Goal: Register for event/course

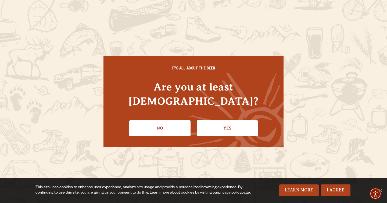
click at [220, 120] on link "Yes" at bounding box center [227, 128] width 61 height 16
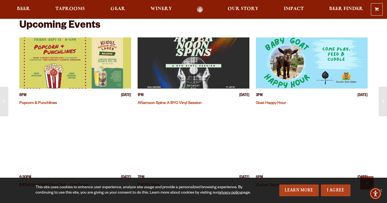
scroll to position [161, 0]
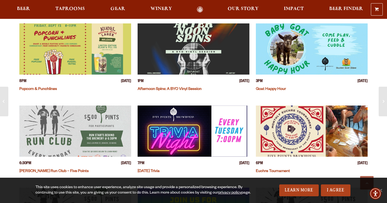
click at [358, 81] on span "[DATE]" at bounding box center [363, 82] width 10 height 6
click at [358, 80] on span "[DATE]" at bounding box center [363, 82] width 10 height 6
click at [276, 89] on link "Goat Happy Hour" at bounding box center [271, 89] width 30 height 4
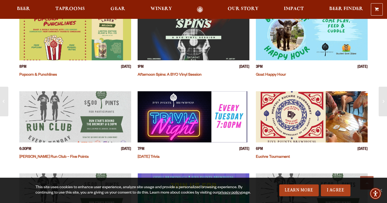
scroll to position [177, 0]
